Goal: Information Seeking & Learning: Understand process/instructions

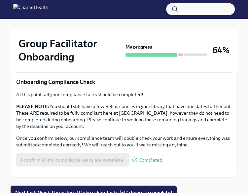
scroll to position [466, 0]
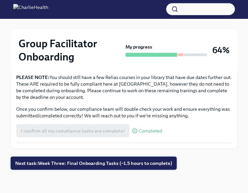
click at [143, 162] on span "Next task : Week Three: Final Onboarding Tasks (~1.5 hours to complete)" at bounding box center [93, 163] width 157 height 7
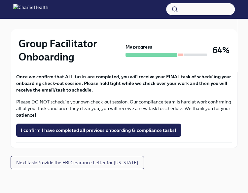
scroll to position [639, 0]
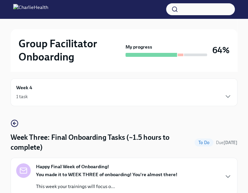
scroll to position [0, 0]
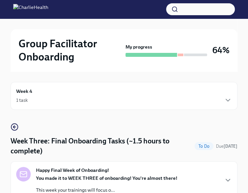
click at [15, 127] on icon "button" at bounding box center [14, 127] width 3 height 0
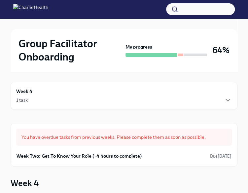
click at [225, 100] on icon "button" at bounding box center [228, 100] width 8 height 8
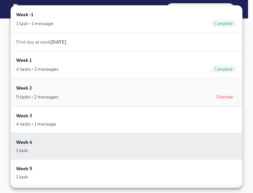
click at [114, 89] on div "Week 2 5 tasks • 2 messages Overdue" at bounding box center [126, 92] width 221 height 17
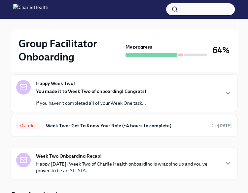
scroll to position [61, 0]
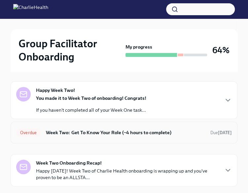
click at [180, 132] on h6 "Week Two: Get To Know Your Role (~4 hours to complete)" at bounding box center [125, 132] width 159 height 7
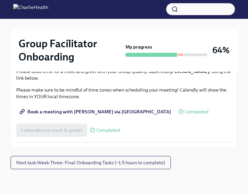
scroll to position [597, 0]
click at [119, 4] on span "Complete this form to schedule your observations" at bounding box center [78, 0] width 115 height 7
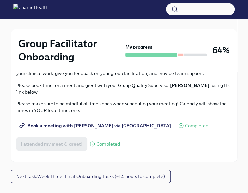
scroll to position [556, 0]
